Goal: Task Accomplishment & Management: Complete application form

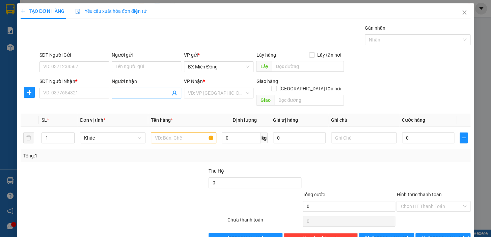
click at [142, 94] on input "Người nhận" at bounding box center [143, 92] width 55 height 7
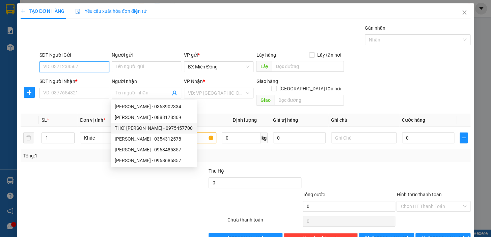
click at [84, 68] on input "SĐT Người Gửi" at bounding box center [73, 66] width 69 height 11
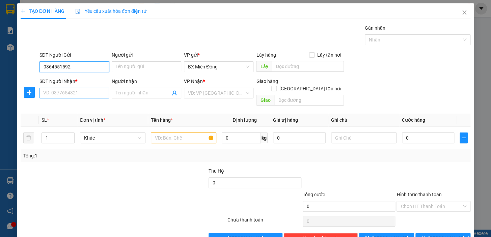
type input "0364551592"
click at [94, 96] on input "SĐT Người Nhận *" at bounding box center [73, 93] width 69 height 11
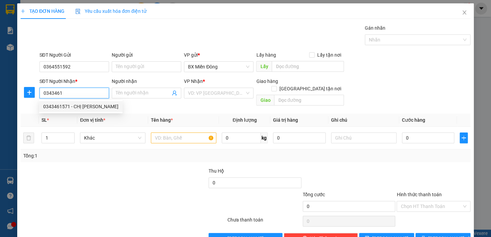
click at [53, 103] on div "0343461571 - CHỊ [PERSON_NAME]" at bounding box center [80, 106] width 75 height 7
type input "0343461571"
type input "CHỊ [PERSON_NAME]"
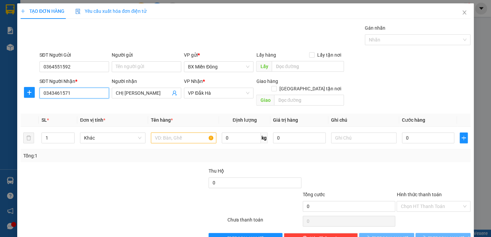
type input "80.000"
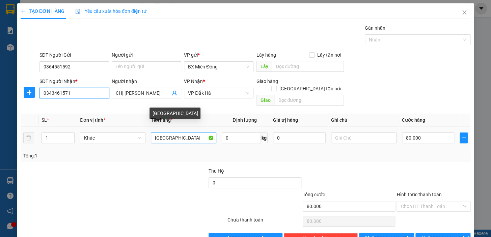
type input "0343461571"
click at [151, 132] on input "[GEOGRAPHIC_DATA]" at bounding box center [183, 137] width 65 height 11
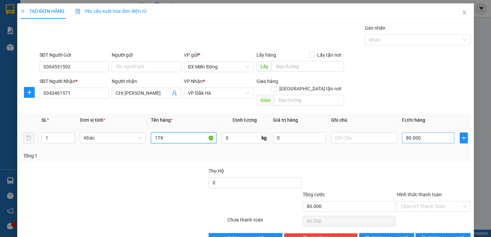
type input "1TX"
click at [418, 132] on input "80.000" at bounding box center [428, 137] width 53 height 11
type input "5"
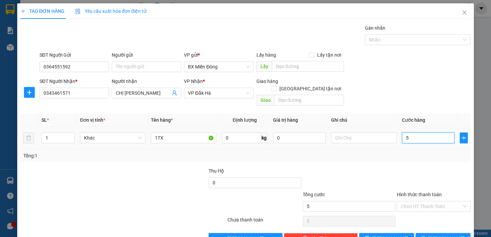
type input "50"
type input "50.000"
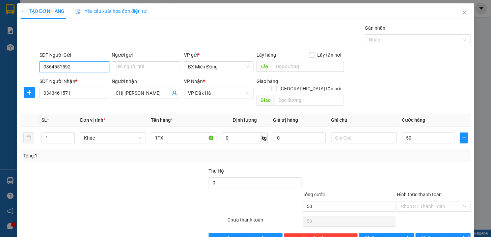
type input "50.000"
click at [98, 66] on input "0364551592" at bounding box center [73, 66] width 69 height 11
click at [161, 67] on input "Người gửi" at bounding box center [146, 66] width 69 height 11
click at [156, 65] on input "Người gửi" at bounding box center [146, 66] width 69 height 11
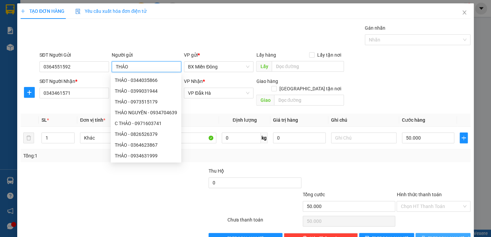
type input "THẢO"
click at [431, 233] on button "[PERSON_NAME] và In" at bounding box center [442, 238] width 55 height 11
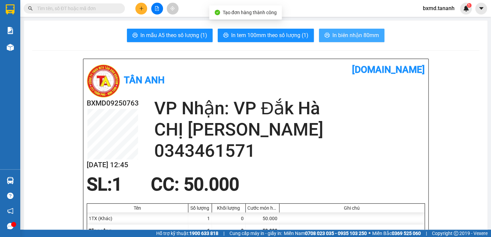
click at [350, 36] on span "In biên nhận 80mm" at bounding box center [355, 35] width 47 height 8
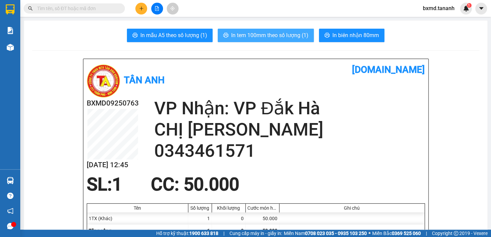
click at [242, 37] on span "In tem 100mm theo số lượng (1)" at bounding box center [269, 35] width 77 height 8
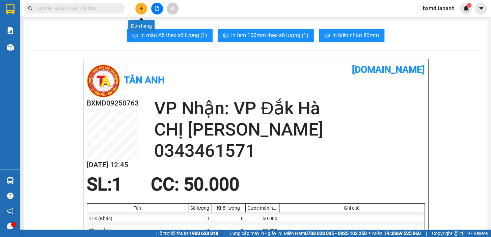
click at [141, 9] on icon "plus" at bounding box center [141, 8] width 0 height 4
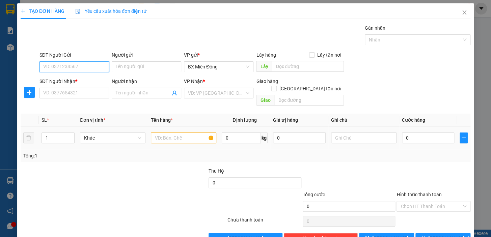
scroll to position [12, 0]
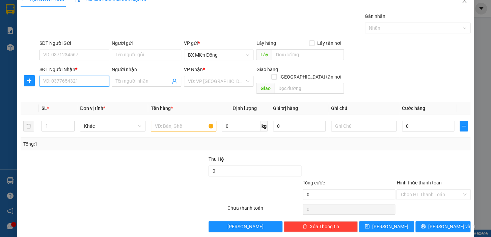
click at [91, 79] on input "SĐT Người Nhận *" at bounding box center [73, 81] width 69 height 11
click at [74, 77] on input "0937540" at bounding box center [73, 81] width 69 height 11
type input "0937540630"
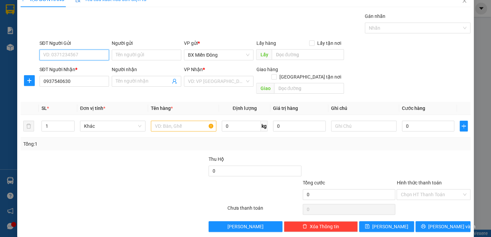
click at [64, 55] on input "SĐT Người Gửi" at bounding box center [73, 55] width 69 height 11
click at [130, 81] on input "Người nhận" at bounding box center [143, 81] width 55 height 7
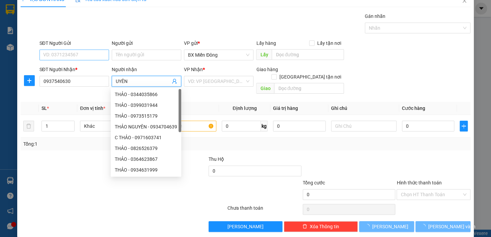
type input "UYÊN"
click at [95, 51] on input "SĐT Người Gửi" at bounding box center [73, 55] width 69 height 11
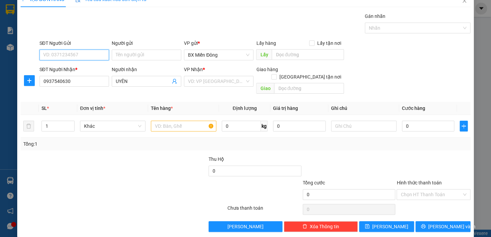
click at [96, 52] on input "SĐT Người Gửi" at bounding box center [73, 55] width 69 height 11
type input "02837173989"
click at [151, 56] on input "Người gửi" at bounding box center [146, 55] width 69 height 11
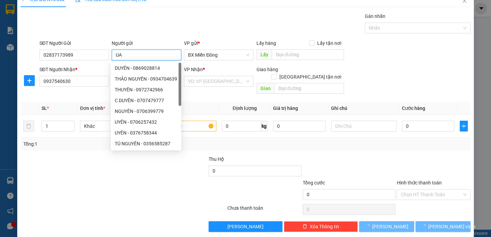
type input "U"
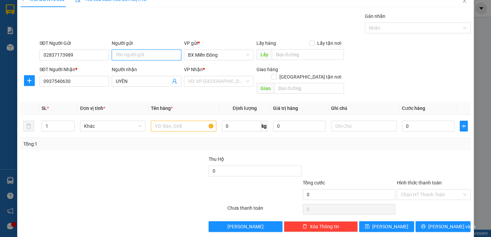
type input "a"
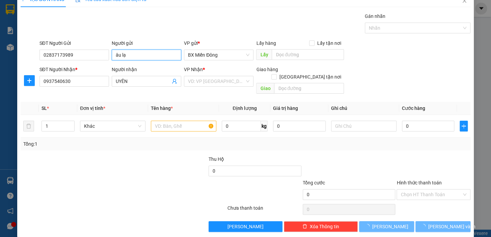
type input "âu lạc"
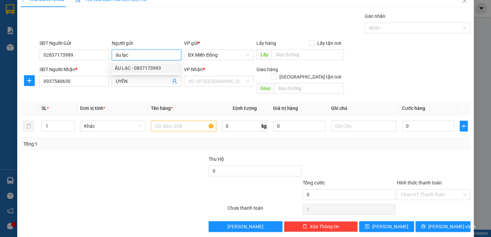
click at [145, 69] on div "ÂU LẠC - 0837173993" at bounding box center [145, 67] width 61 height 7
type input "0837173993"
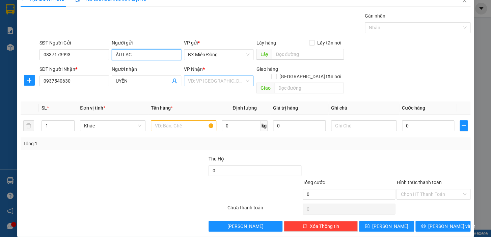
type input "ÂU LẠC"
click at [215, 82] on input "search" at bounding box center [216, 81] width 57 height 10
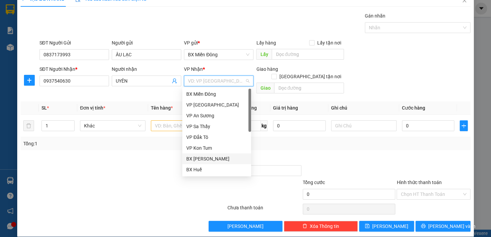
drag, startPoint x: 209, startPoint y: 160, endPoint x: 178, endPoint y: 144, distance: 35.6
click at [209, 160] on div "BX [PERSON_NAME]" at bounding box center [216, 158] width 61 height 7
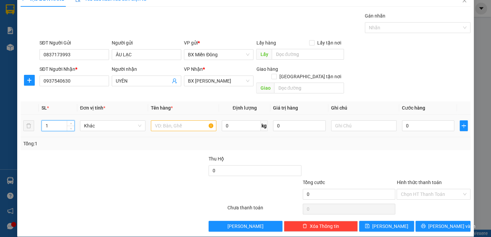
drag, startPoint x: 51, startPoint y: 117, endPoint x: 0, endPoint y: 130, distance: 52.2
click at [0, 131] on div "TẠO ĐƠN HÀNG Yêu cầu xuất hóa đơn điện tử Transit Pickup Surcharge Ids Transit …" at bounding box center [245, 118] width 491 height 237
type input "4"
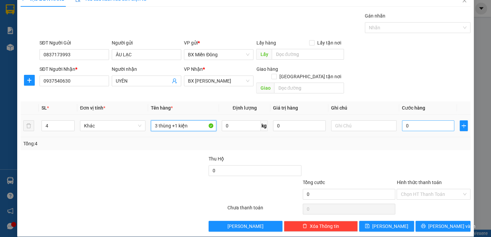
type input "3 thùng +1 kiện"
type input "2"
type input "20"
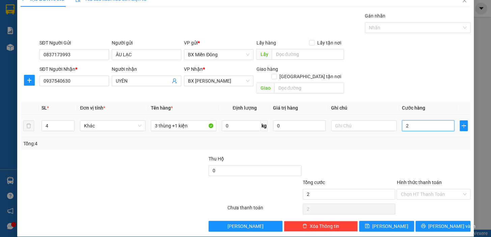
type input "20"
type input "200"
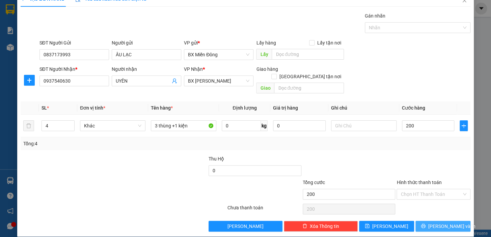
type input "200.000"
click at [444, 222] on span "[PERSON_NAME] và In" at bounding box center [451, 225] width 47 height 7
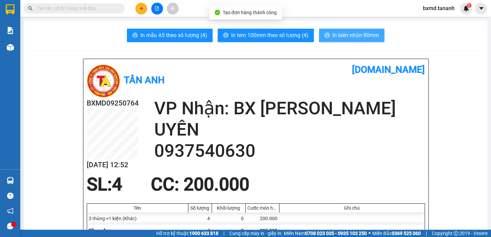
drag, startPoint x: 337, startPoint y: 36, endPoint x: 342, endPoint y: 57, distance: 21.4
click at [337, 37] on span "In biên nhận 80mm" at bounding box center [355, 35] width 47 height 8
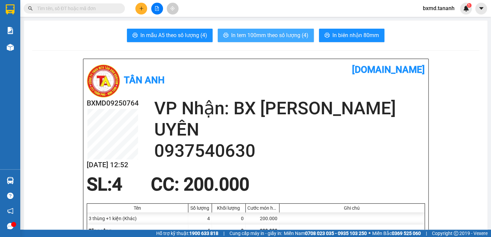
click at [268, 34] on span "In tem 100mm theo số lượng (4)" at bounding box center [269, 35] width 77 height 8
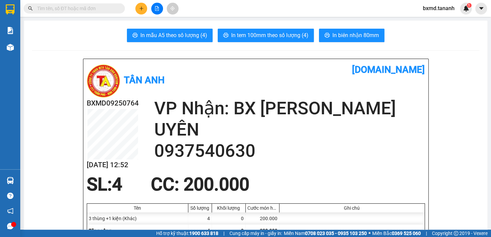
scroll to position [61, 0]
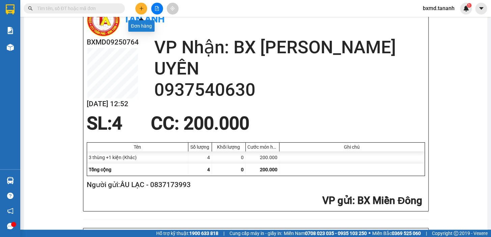
click at [141, 6] on icon "plus" at bounding box center [141, 8] width 5 height 5
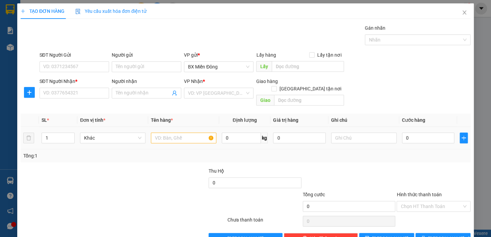
scroll to position [9, 0]
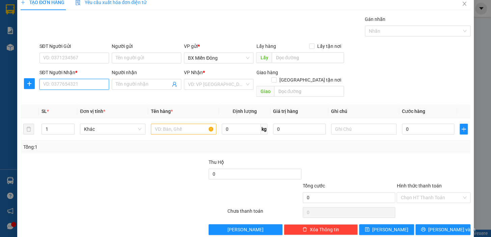
click at [90, 85] on input "SĐT Người Nhận *" at bounding box center [73, 84] width 69 height 11
click at [158, 81] on input "Người nhận" at bounding box center [143, 84] width 55 height 7
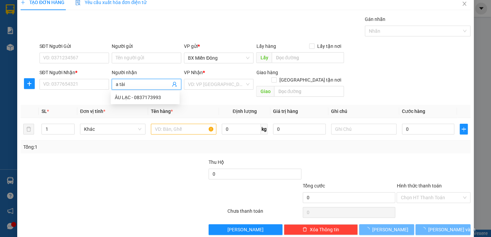
type input "a tài"
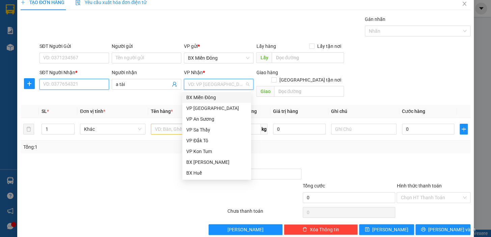
drag, startPoint x: 91, startPoint y: 87, endPoint x: 91, endPoint y: 80, distance: 7.4
click at [91, 84] on input "SĐT Người Nhận *" at bounding box center [73, 84] width 69 height 11
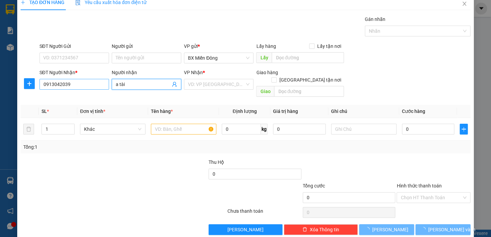
drag, startPoint x: 130, startPoint y: 87, endPoint x: 101, endPoint y: 89, distance: 28.7
click at [101, 89] on div "SĐT Người Nhận * 0913042039 Người nhận a tài a tài VP Nhận * VD: VP [GEOGRAPHIC…" at bounding box center [254, 84] width 433 height 31
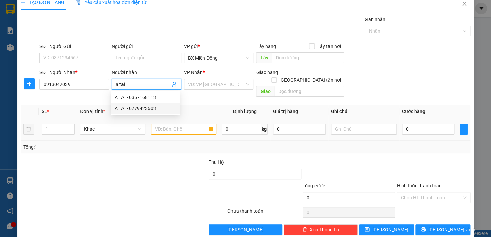
type input "0779423603"
type input "A TÀI"
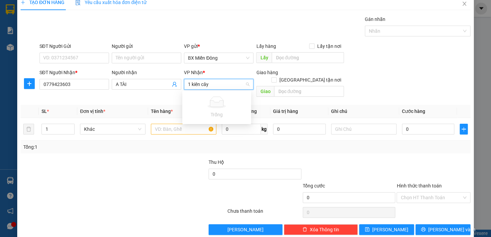
click at [239, 85] on input "1 kiên cây" at bounding box center [216, 84] width 57 height 10
type input "1"
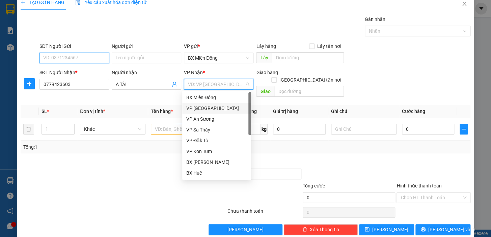
click at [70, 56] on input "SĐT Người Gửi" at bounding box center [73, 58] width 69 height 11
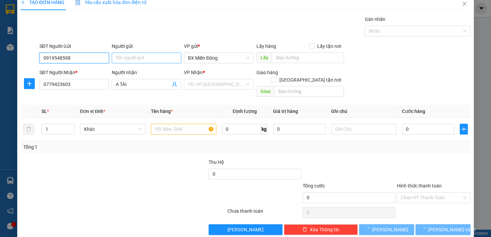
type input "0919548598"
click at [139, 58] on input "Người gửi" at bounding box center [146, 58] width 69 height 11
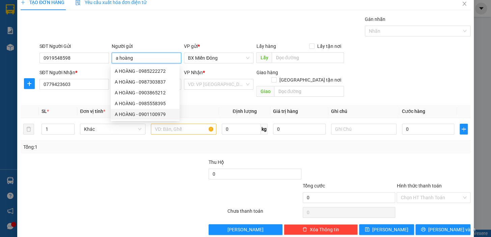
type input "a hoàng"
click at [115, 182] on div at bounding box center [85, 194] width 131 height 24
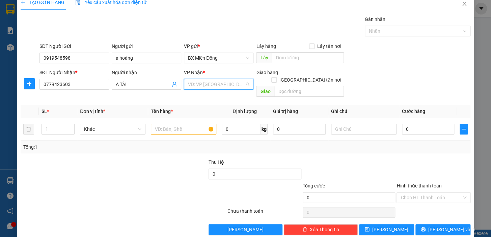
click at [222, 87] on input "search" at bounding box center [216, 84] width 57 height 10
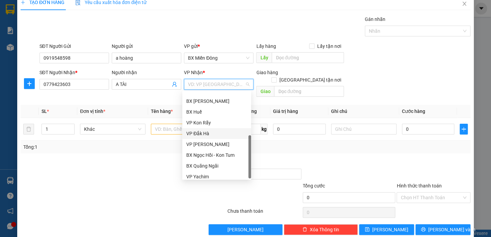
scroll to position [75, 0]
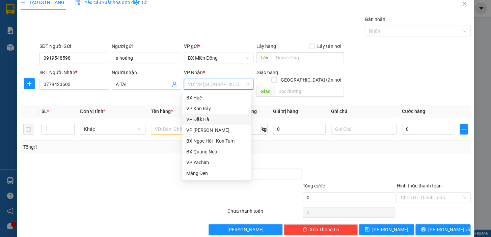
click at [202, 118] on div "VP Đắk Hà" at bounding box center [216, 119] width 61 height 7
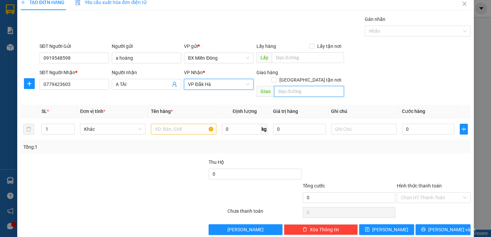
click at [313, 86] on input "text" at bounding box center [309, 91] width 70 height 11
type input "d"
type input "đ"
click at [307, 87] on input "text" at bounding box center [309, 91] width 70 height 11
type input "D"
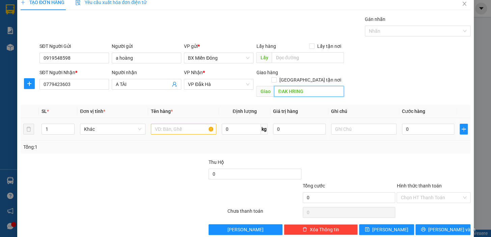
type input "ĐAK HRING"
click at [183, 124] on input "text" at bounding box center [183, 129] width 65 height 11
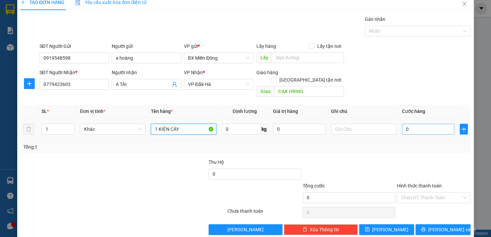
type input "1 KIỆN CÂY"
click at [411, 124] on input "0" at bounding box center [428, 129] width 53 height 11
type input "5"
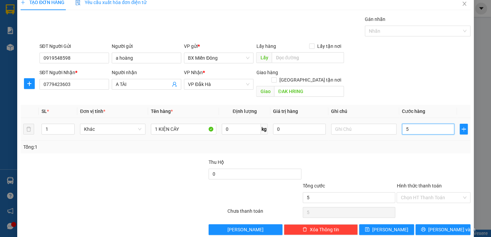
type input "50"
type input "50.000"
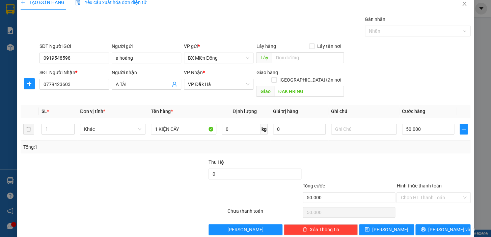
click at [412, 183] on label "Hình thức thanh toán" at bounding box center [418, 185] width 45 height 5
click at [412, 192] on input "Hình thức thanh toán" at bounding box center [430, 197] width 61 height 10
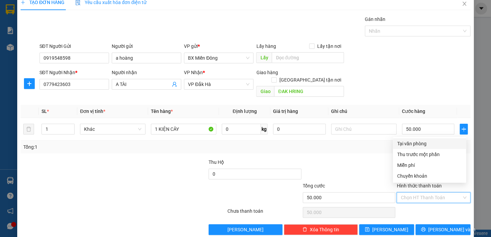
click at [418, 143] on div "Tại văn phòng" at bounding box center [428, 143] width 65 height 7
type input "0"
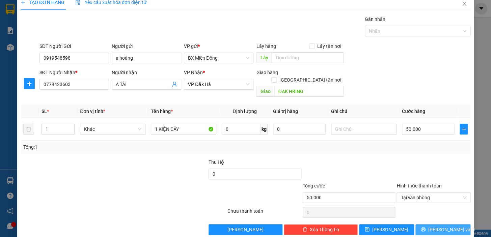
click at [445, 226] on span "[PERSON_NAME] và In" at bounding box center [451, 229] width 47 height 7
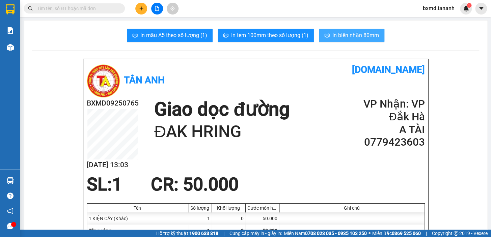
click at [328, 35] on button "In biên nhận 80mm" at bounding box center [351, 35] width 65 height 13
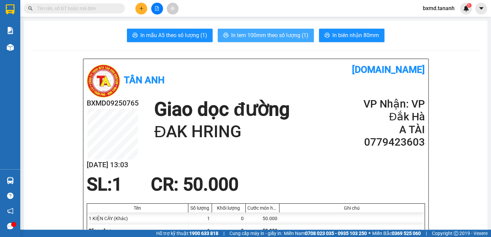
click at [267, 35] on span "In tem 100mm theo số lượng (1)" at bounding box center [269, 35] width 77 height 8
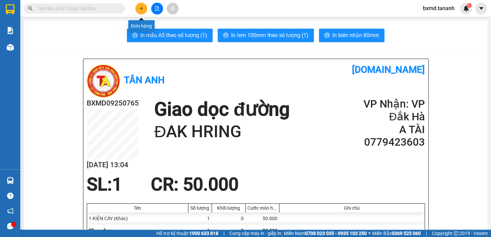
click at [139, 10] on icon "plus" at bounding box center [141, 8] width 5 height 5
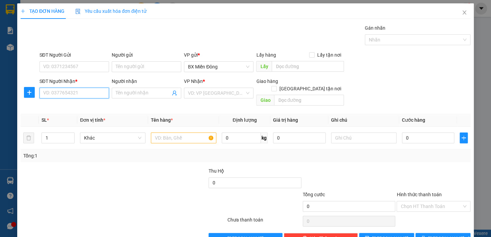
click at [92, 92] on input "SĐT Người Nhận *" at bounding box center [73, 93] width 69 height 11
click at [91, 92] on input "SĐT Người Nhận *" at bounding box center [73, 93] width 69 height 11
click at [94, 93] on input "0905868847" at bounding box center [73, 93] width 69 height 11
type input "0905868847"
click at [152, 94] on input "Người nhận" at bounding box center [143, 92] width 55 height 7
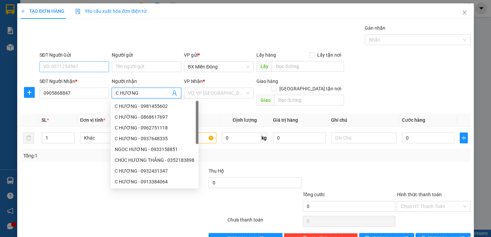
type input "C HƯƠNG"
click at [77, 64] on input "SĐT Người Gửi" at bounding box center [73, 66] width 69 height 11
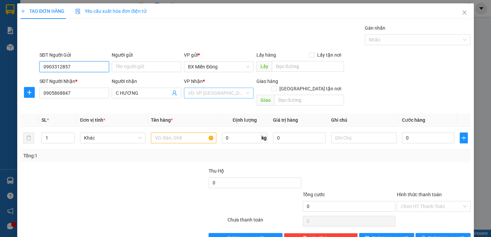
type input "0903312857"
click at [216, 91] on input "search" at bounding box center [216, 93] width 57 height 10
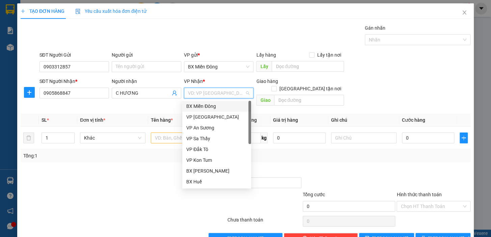
scroll to position [12, 0]
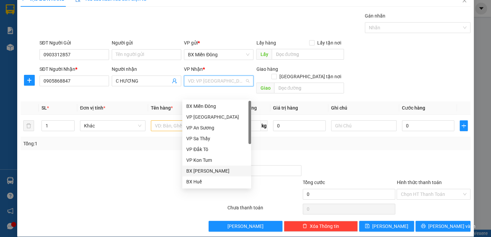
click at [215, 172] on div "BX [PERSON_NAME]" at bounding box center [216, 170] width 61 height 7
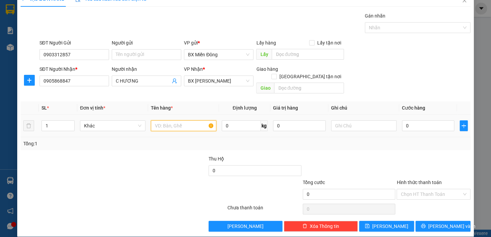
click at [180, 120] on input "text" at bounding box center [183, 125] width 65 height 11
type input "1 HỘP"
type input "3"
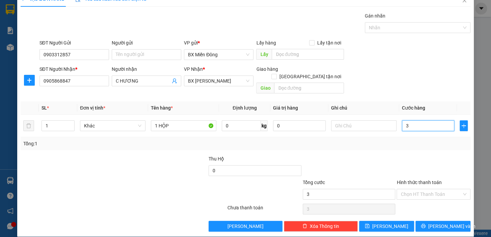
type input "30"
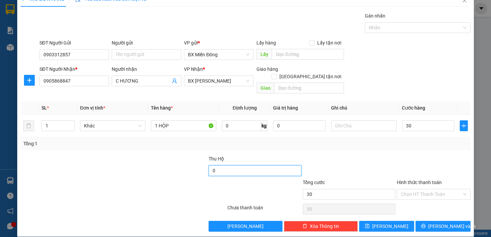
type input "30.000"
click at [414, 180] on label "Hình thức thanh toán" at bounding box center [418, 182] width 45 height 5
click at [414, 189] on input "Hình thức thanh toán" at bounding box center [430, 194] width 61 height 10
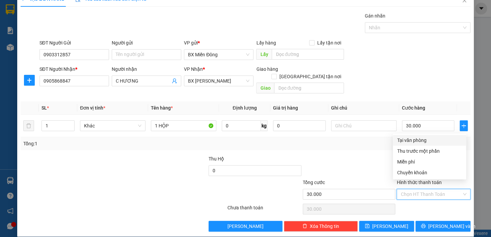
click at [406, 142] on div "Tại văn phòng" at bounding box center [428, 140] width 65 height 7
type input "0"
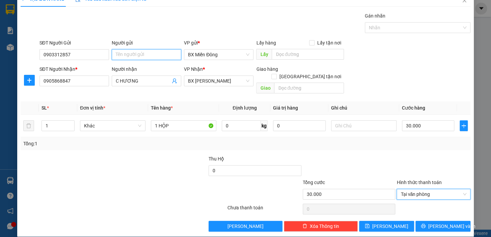
click at [127, 52] on input "Người gửi" at bounding box center [146, 54] width 69 height 11
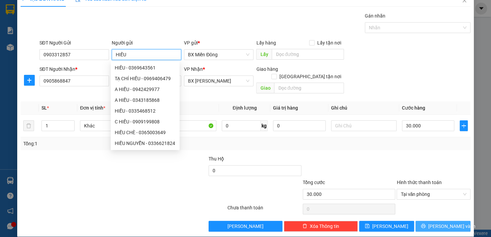
type input "HIẾU"
click at [436, 222] on span "[PERSON_NAME] và In" at bounding box center [451, 225] width 47 height 7
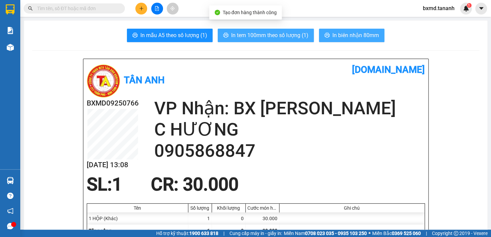
drag, startPoint x: 267, startPoint y: 36, endPoint x: 334, endPoint y: 34, distance: 67.1
click at [334, 34] on div "In mẫu A5 theo số lượng (1) In tem 100mm theo số lượng (1) In biên nhận 80mm" at bounding box center [255, 35] width 447 height 13
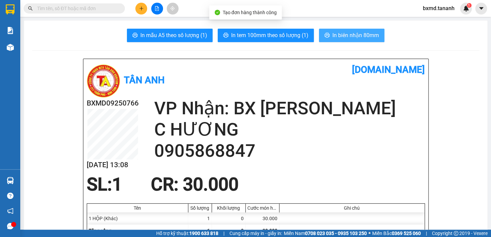
click at [338, 35] on span "In biên nhận 80mm" at bounding box center [355, 35] width 47 height 8
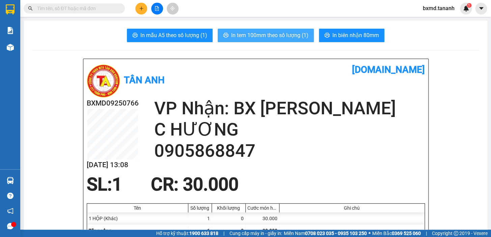
click at [251, 39] on span "In tem 100mm theo số lượng (1)" at bounding box center [269, 35] width 77 height 8
